Goal: Information Seeking & Learning: Learn about a topic

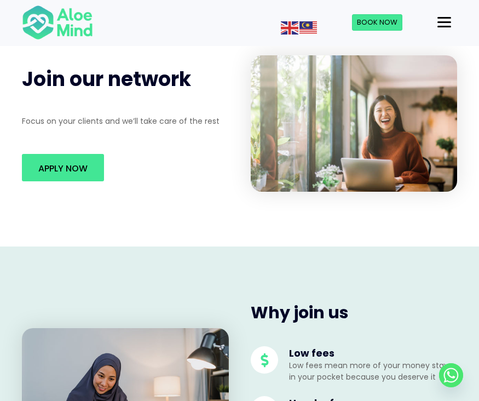
scroll to position [221, 0]
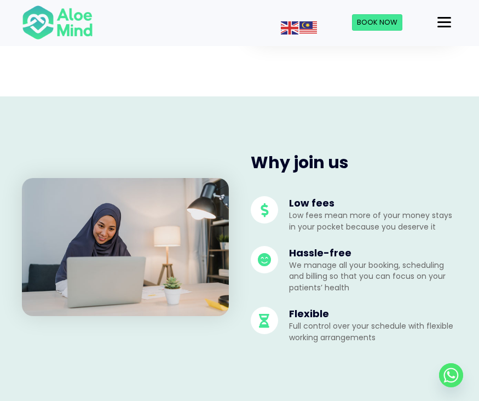
click at [337, 213] on p "Low fees mean more of your money stays in your pocket because you deserve it" at bounding box center [373, 221] width 169 height 22
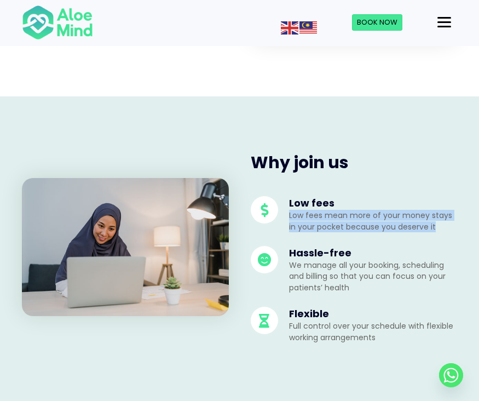
click at [337, 213] on p "Low fees mean more of your money stays in your pocket because you deserve it" at bounding box center [373, 221] width 169 height 22
copy li "Low fees mean more of your money stays in your pocket because you deserve it"
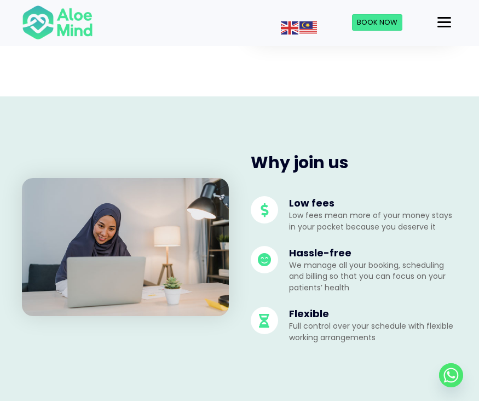
click at [330, 268] on p "We manage all your booking, scheduling and billing so that you can focus on you…" at bounding box center [373, 275] width 169 height 33
copy p "manage"
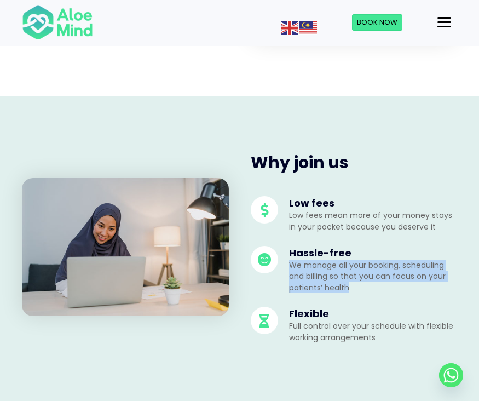
click at [330, 268] on p "We manage all your booking, scheduling and billing so that you can focus on you…" at bounding box center [373, 275] width 169 height 33
copy li "We manage all your booking, scheduling and billing so that you can focus on you…"
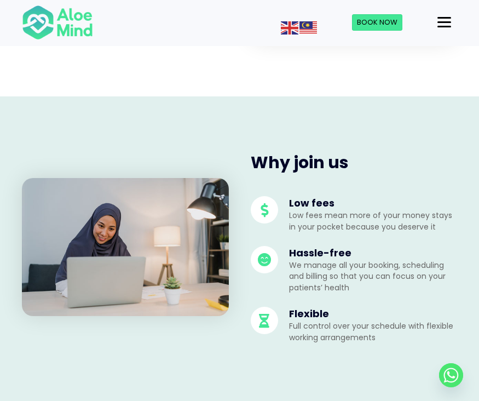
click at [262, 320] on span at bounding box center [264, 319] width 27 height 27
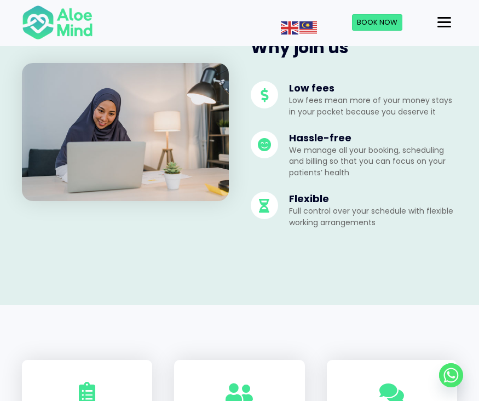
scroll to position [337, 0]
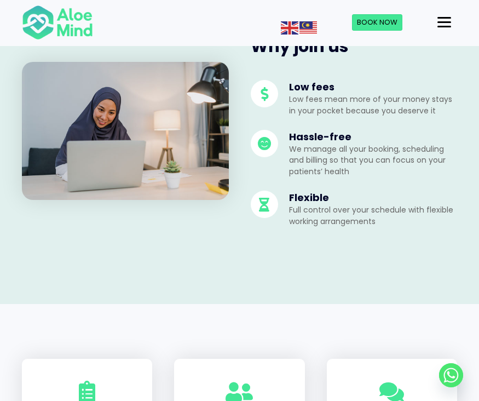
click at [312, 133] on h4 "Hassle-free" at bounding box center [373, 137] width 169 height 14
copy div "Hassle-free"
click at [313, 221] on p "Full control over your schedule with flexible working arrangements" at bounding box center [373, 215] width 169 height 22
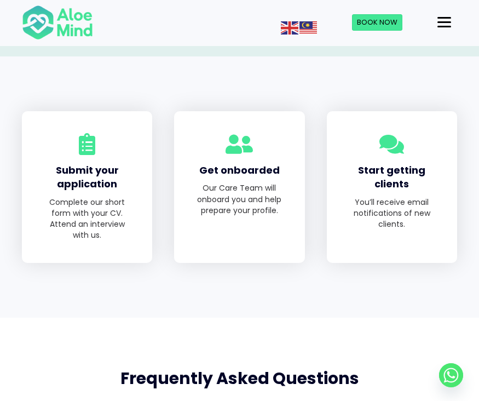
scroll to position [841, 0]
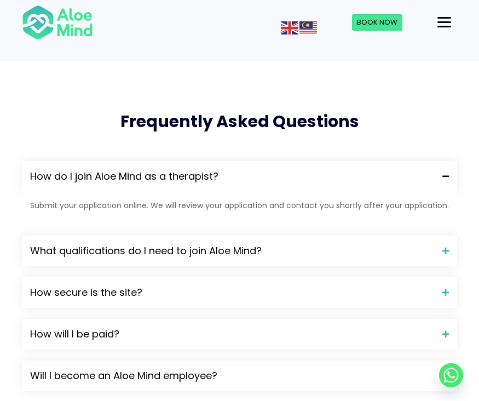
click at [160, 203] on p "Submit your application online. We will review your application and contact you…" at bounding box center [239, 205] width 419 height 11
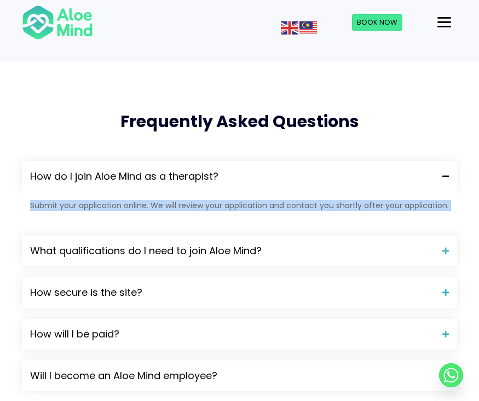
click at [160, 203] on p "Submit your application online. We will review your application and contact you…" at bounding box center [239, 205] width 419 height 11
copy div "Submit your application online. We will review your application and contact you…"
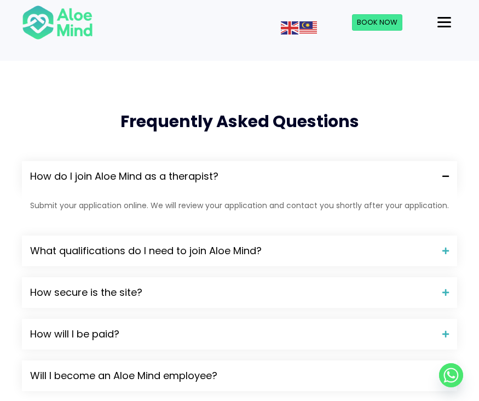
click at [113, 212] on div "Submit your application online. We will review your application and contact you…" at bounding box center [239, 208] width 435 height 33
click at [162, 245] on span "What qualifications do I need to join Aloe Mind?" at bounding box center [232, 251] width 404 height 14
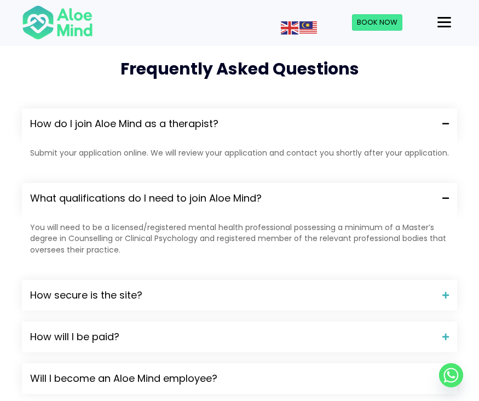
scroll to position [894, 0]
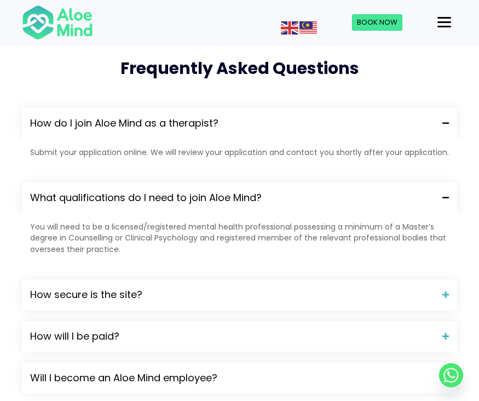
click at [128, 225] on p "You will need to be a licensed/registered mental health professional possessing…" at bounding box center [239, 237] width 419 height 33
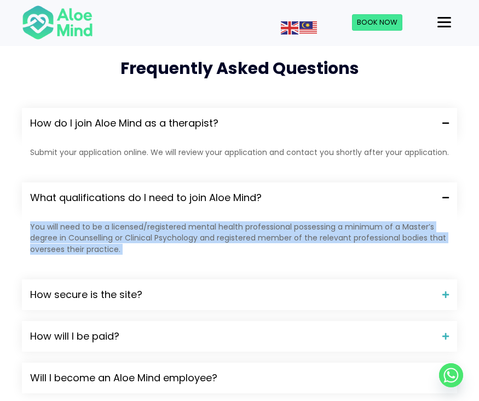
click at [128, 225] on p "You will need to be a licensed/registered mental health professional possessing…" at bounding box center [239, 237] width 419 height 33
copy div "You will need to be a licensed/registered mental health professional possessing…"
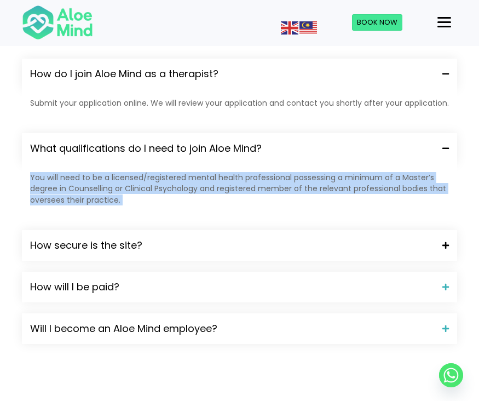
scroll to position [949, 0]
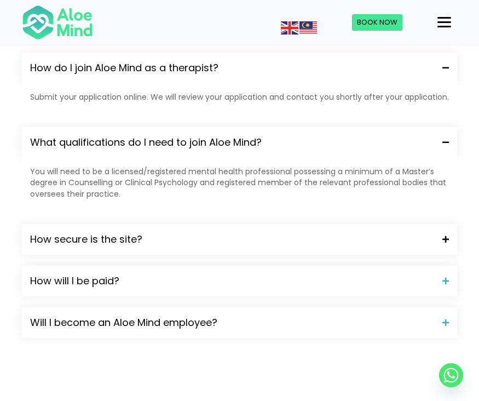
click at [117, 241] on span "How secure is the site?" at bounding box center [232, 239] width 404 height 14
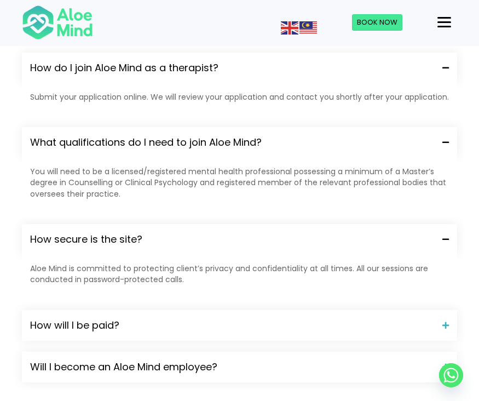
click at [96, 188] on p "You will need to be a licensed/registered mental health professional possessing…" at bounding box center [239, 182] width 419 height 33
copy p "Counselling"
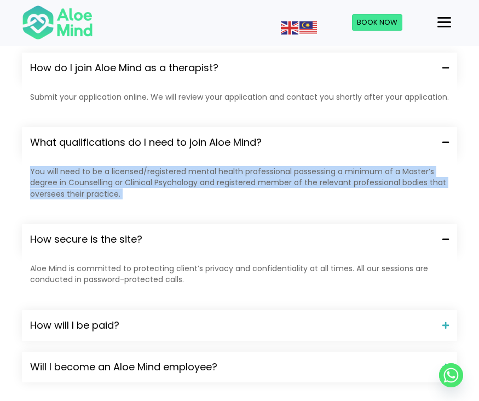
click at [96, 188] on p "You will need to be a licensed/registered mental health professional possessing…" at bounding box center [239, 182] width 419 height 33
copy div "You will need to be a licensed/registered mental health professional possessing…"
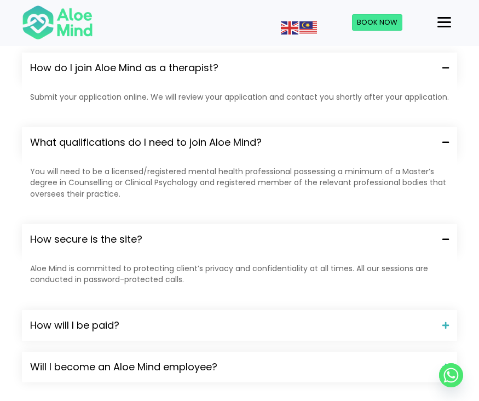
click at [102, 270] on p "Aloe Mind is committed to protecting client’s privacy and confidentiality at al…" at bounding box center [239, 274] width 419 height 22
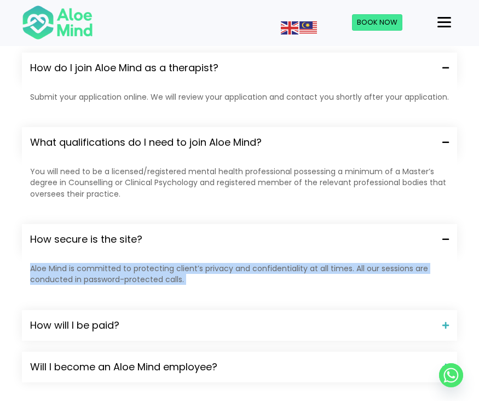
click at [102, 270] on p "Aloe Mind is committed to protecting client’s privacy and confidentiality at al…" at bounding box center [239, 274] width 419 height 22
copy div "Aloe Mind is committed to protecting client’s privacy and confidentiality at al…"
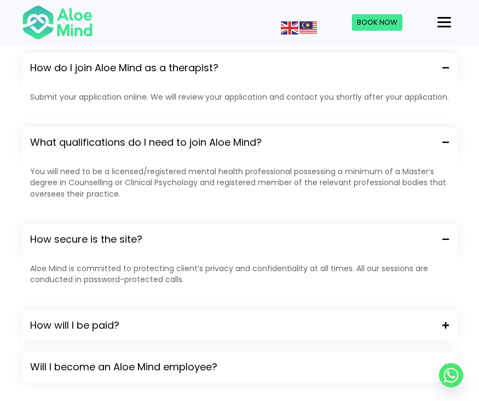
click at [128, 323] on span "How will I be paid?" at bounding box center [232, 325] width 404 height 14
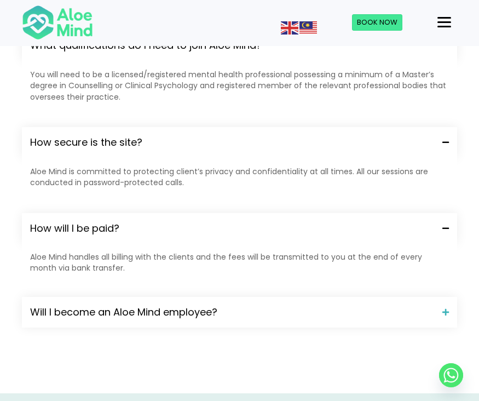
scroll to position [1075, 0]
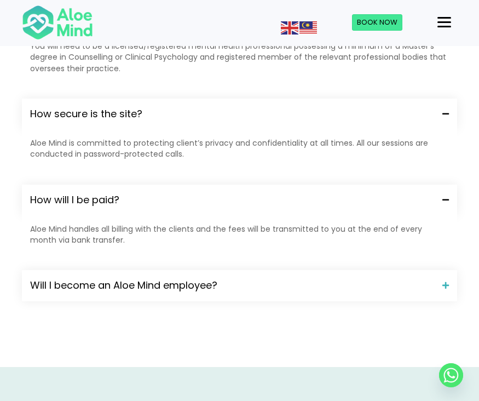
click at [97, 233] on p "Aloe Mind handles all billing with the clients and the fees will be transmitted…" at bounding box center [239, 234] width 419 height 22
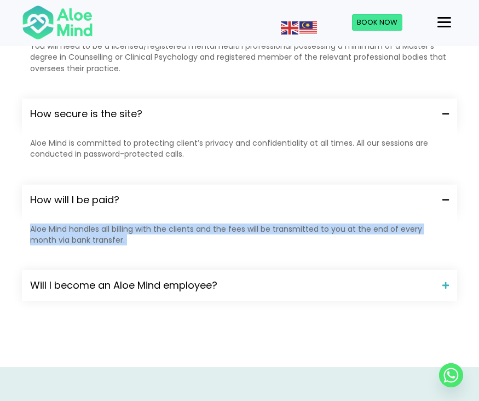
click at [97, 233] on p "Aloe Mind handles all billing with the clients and the fees will be transmitted…" at bounding box center [239, 234] width 419 height 22
copy div "Aloe Mind handles all billing with the clients and the fees will be transmitted…"
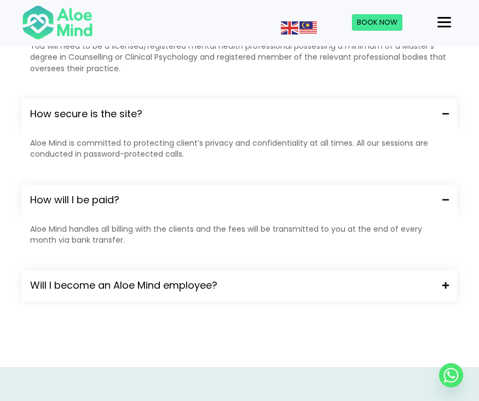
click at [115, 283] on span "Will I become an Aloe Mind employee?" at bounding box center [232, 285] width 404 height 14
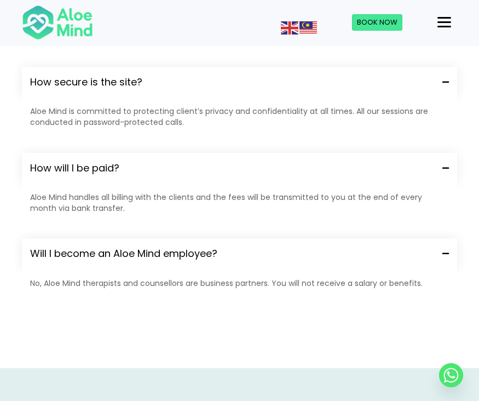
scroll to position [1109, 0]
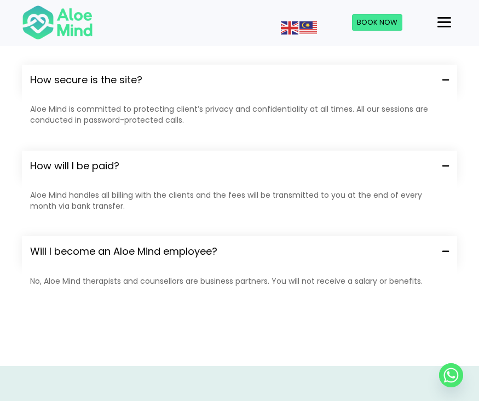
click at [99, 282] on p "No, Aloe Mind therapists and counsellors are business partners. You will not re…" at bounding box center [239, 280] width 419 height 11
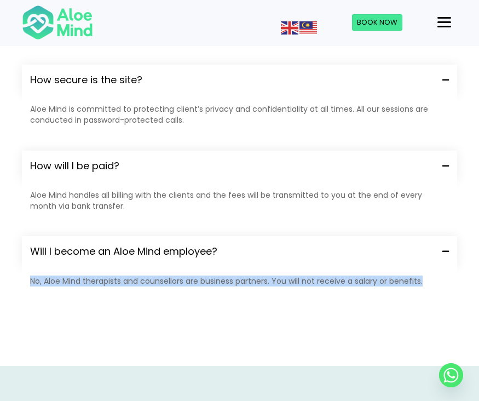
click at [99, 282] on p "No, Aloe Mind therapists and counsellors are business partners. You will not re…" at bounding box center [239, 280] width 419 height 11
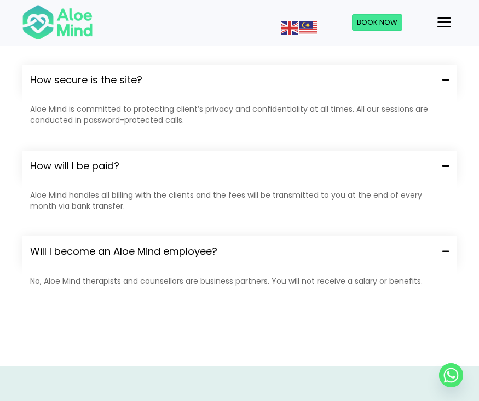
click at [176, 279] on p "No, Aloe Mind therapists and counsellors are business partners. You will not re…" at bounding box center [239, 280] width 419 height 11
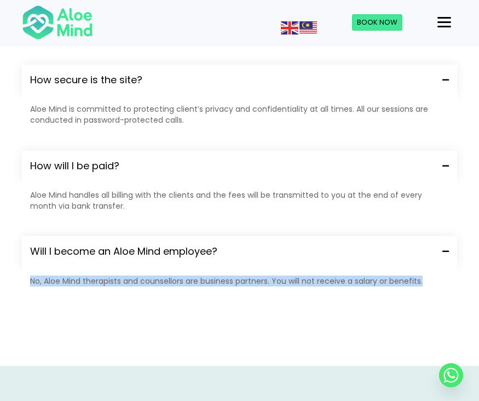
click at [176, 279] on p "No, Aloe Mind therapists and counsellors are business partners. You will not re…" at bounding box center [239, 280] width 419 height 11
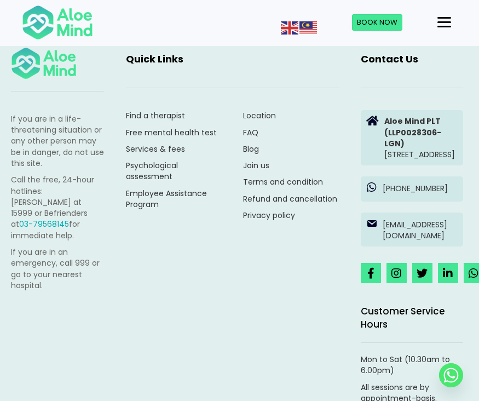
scroll to position [2124, 5]
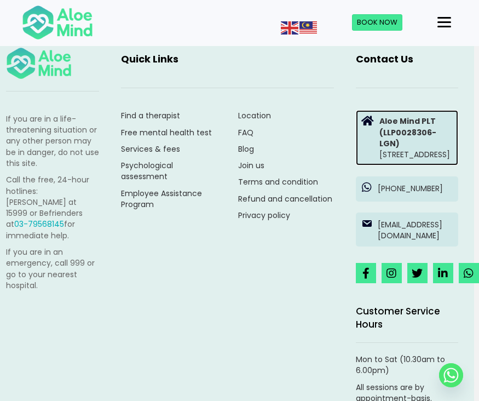
click at [390, 120] on strong "Aloe Mind PLT" at bounding box center [407, 120] width 56 height 11
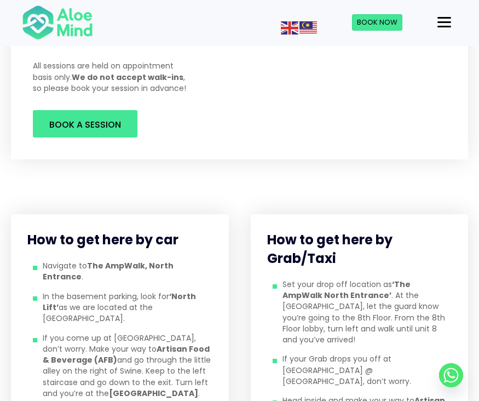
scroll to position [339, 0]
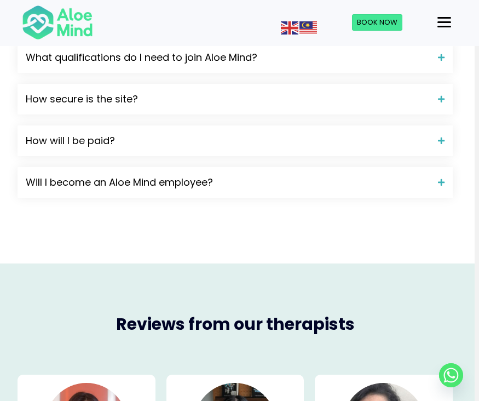
scroll to position [1031, 4]
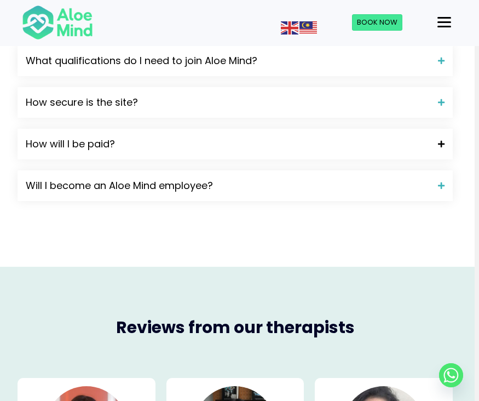
click at [179, 144] on span "How will I be paid?" at bounding box center [228, 144] width 404 height 14
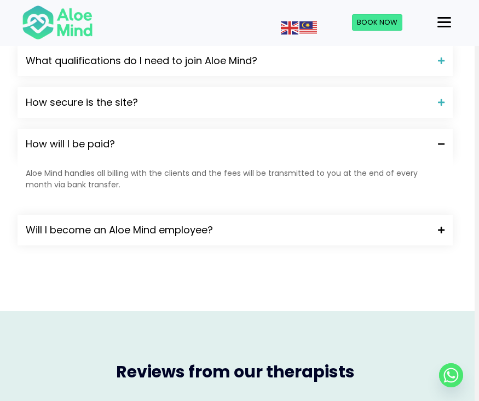
click at [166, 234] on span "Will I become an Aloe Mind employee?" at bounding box center [228, 230] width 404 height 14
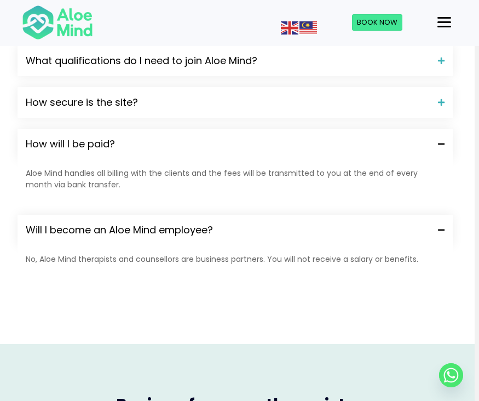
click at [444, 27] on button "Menu" at bounding box center [444, 22] width 22 height 19
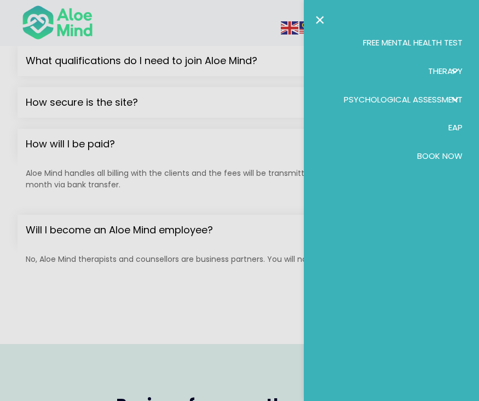
click at [406, 39] on span "Free Mental Health Test" at bounding box center [413, 42] width 100 height 11
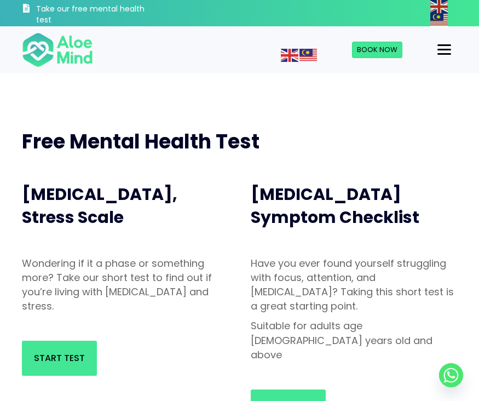
click at [444, 50] on div "Menu" at bounding box center [444, 50] width 14 height 2
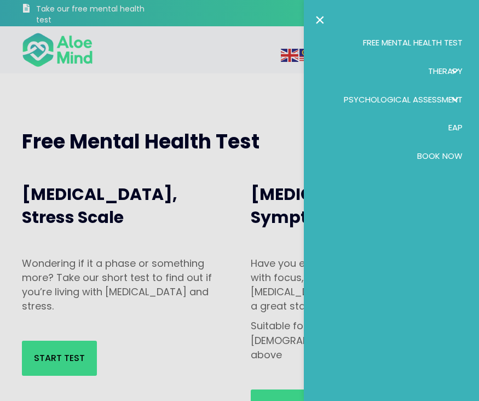
click at [451, 66] on span "Therapy: submenu" at bounding box center [455, 71] width 16 height 16
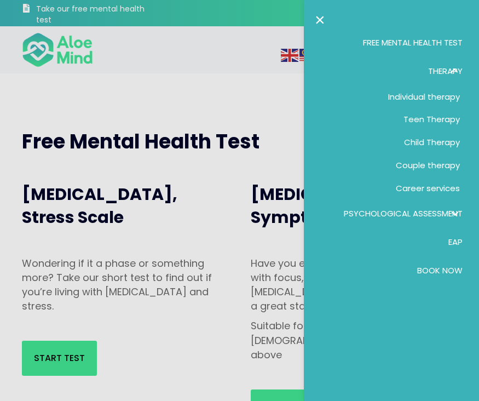
click at [222, 278] on div at bounding box center [239, 200] width 479 height 401
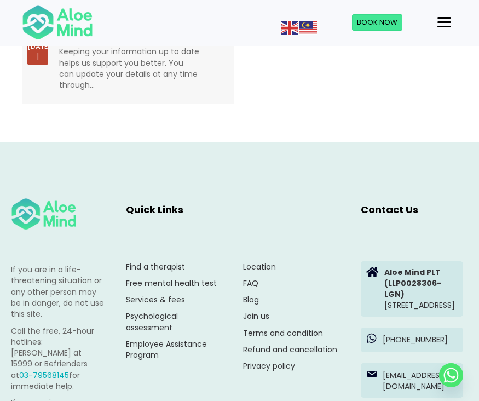
scroll to position [2504, 0]
click at [152, 293] on link "Services & fees" at bounding box center [155, 298] width 59 height 11
